Goal: Task Accomplishment & Management: Use online tool/utility

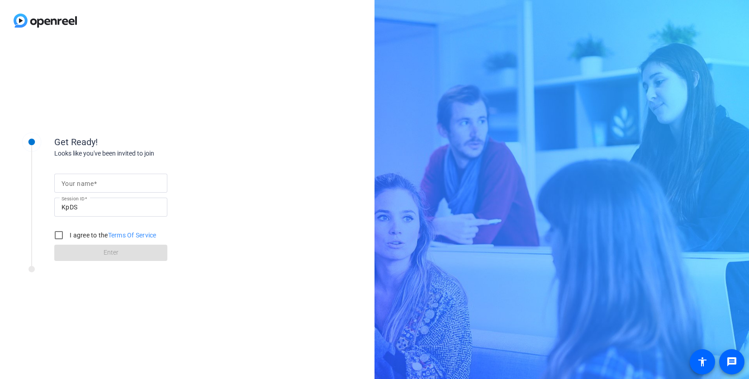
click at [92, 186] on mat-label "Your name" at bounding box center [77, 183] width 32 height 7
click at [92, 186] on input "Your name" at bounding box center [110, 183] width 99 height 11
type input "[PERSON_NAME]"
click at [238, 127] on div "Get Ready! Looks like you've been invited to join Your name [PERSON_NAME] Sessi…" at bounding box center [187, 210] width 374 height 338
click at [59, 236] on input "I agree to the Terms Of Service" at bounding box center [59, 235] width 18 height 18
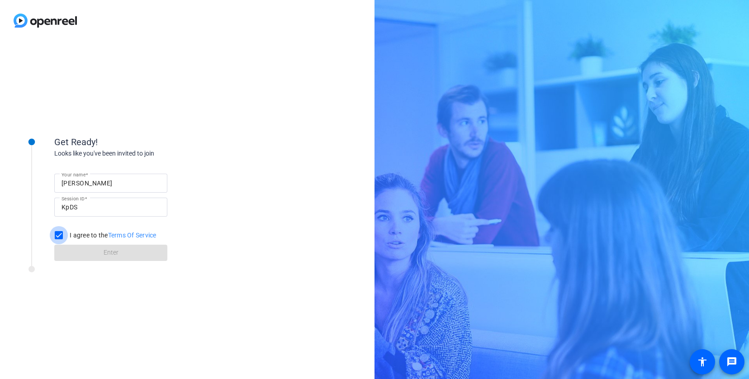
checkbox input "true"
click at [89, 252] on span at bounding box center [110, 253] width 113 height 22
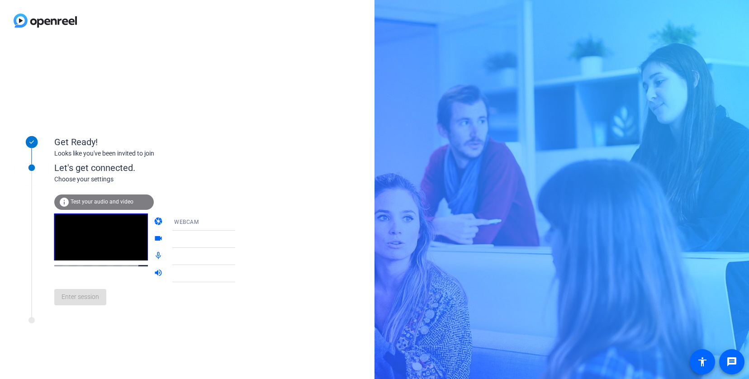
click at [102, 202] on span "Test your audio and video" at bounding box center [102, 201] width 63 height 6
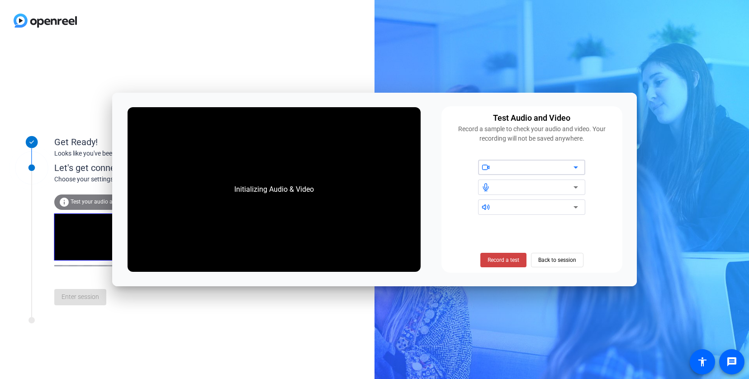
click at [573, 167] on icon at bounding box center [575, 167] width 11 height 11
click at [578, 259] on span at bounding box center [557, 260] width 52 height 22
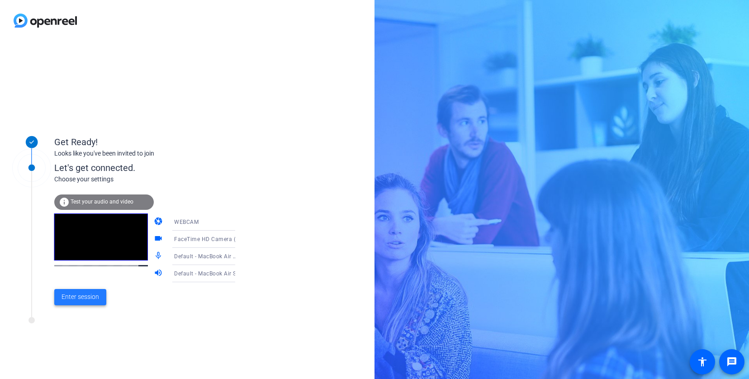
click at [85, 297] on span "Enter session" at bounding box center [80, 296] width 38 height 9
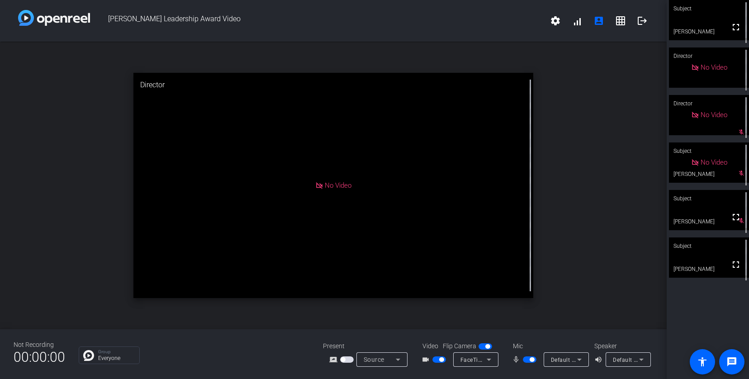
click at [532, 358] on span "button" at bounding box center [531, 359] width 5 height 5
click at [529, 358] on span "button" at bounding box center [530, 359] width 14 height 6
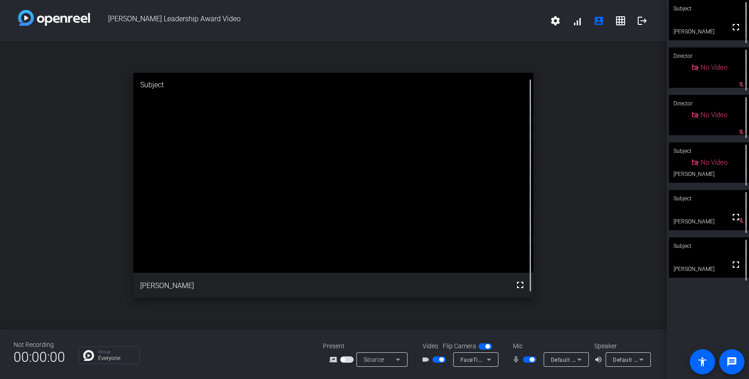
click at [529, 358] on span "button" at bounding box center [531, 359] width 5 height 5
click at [529, 358] on span "button" at bounding box center [530, 359] width 14 height 6
click at [529, 358] on span "button" at bounding box center [531, 359] width 5 height 5
click at [529, 360] on span "button" at bounding box center [530, 359] width 14 height 6
click at [526, 361] on span "button" at bounding box center [530, 359] width 14 height 6
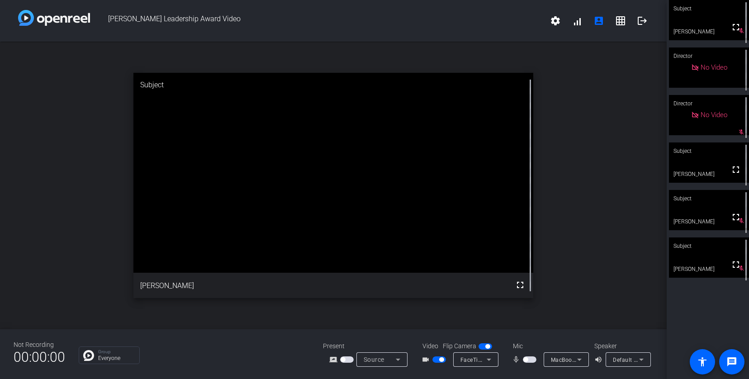
click at [526, 361] on span "button" at bounding box center [525, 359] width 5 height 5
